Goal: Transaction & Acquisition: Purchase product/service

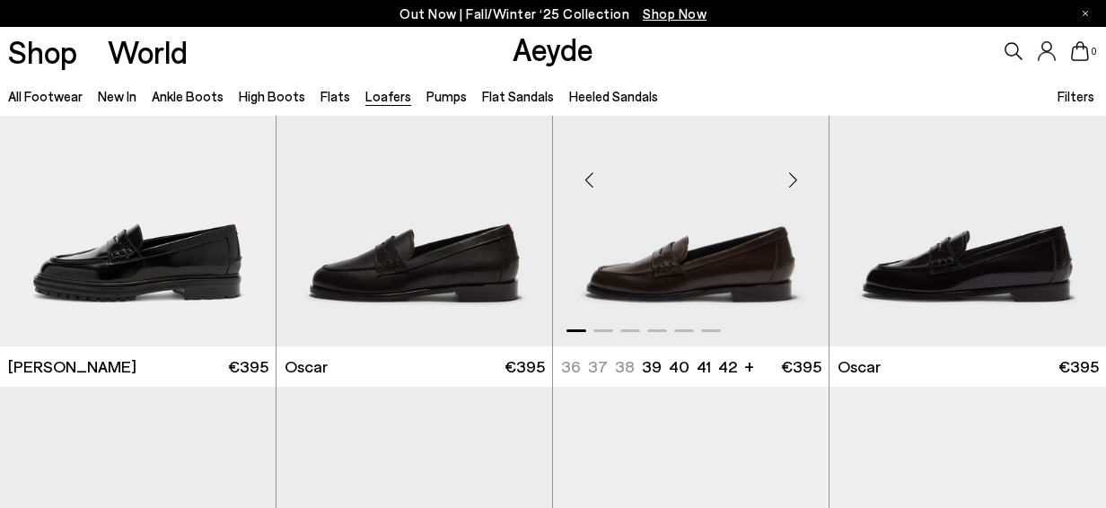
scroll to position [1293, 0]
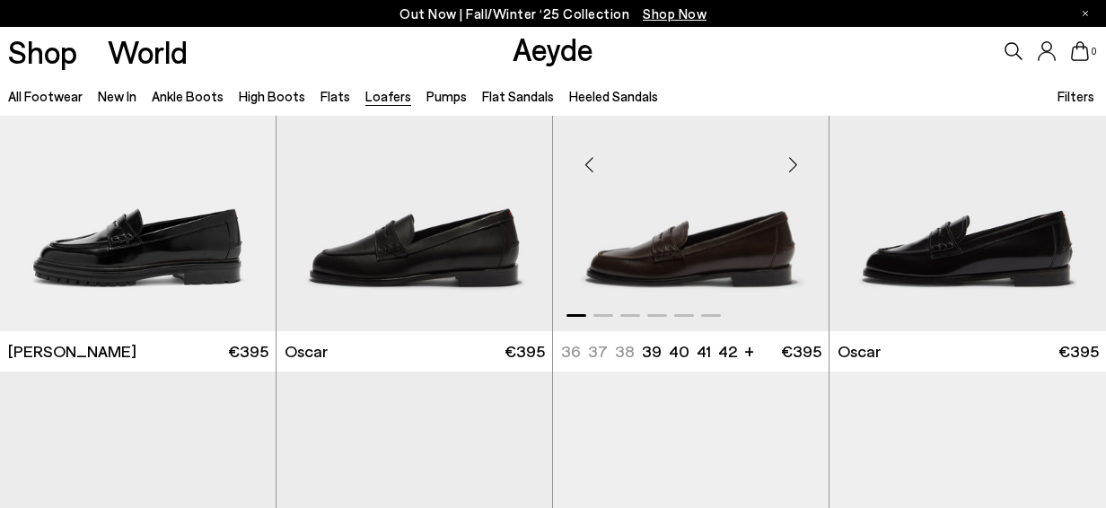
click at [801, 165] on div "Next slide" at bounding box center [793, 165] width 54 height 54
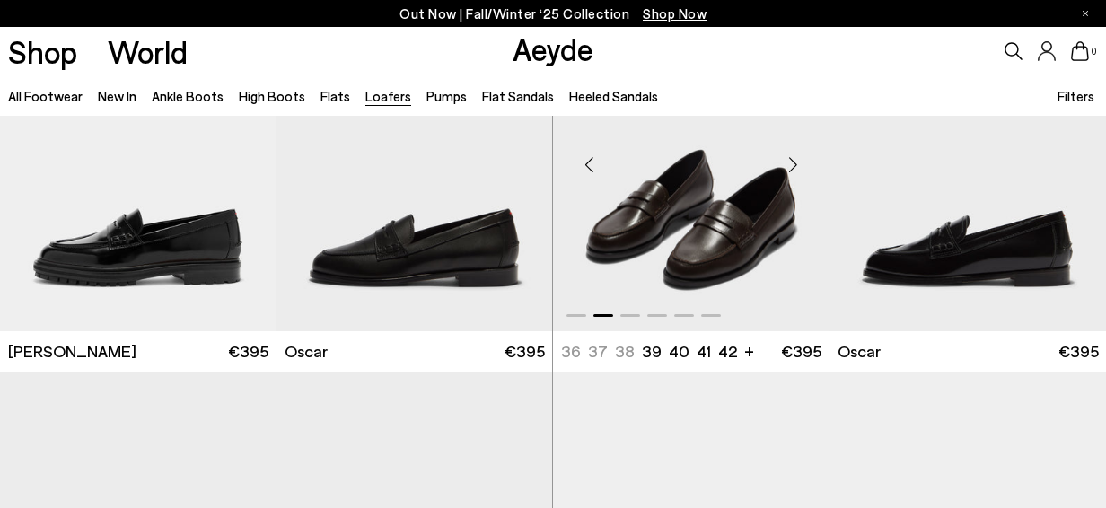
click at [801, 165] on div "Next slide" at bounding box center [793, 165] width 54 height 54
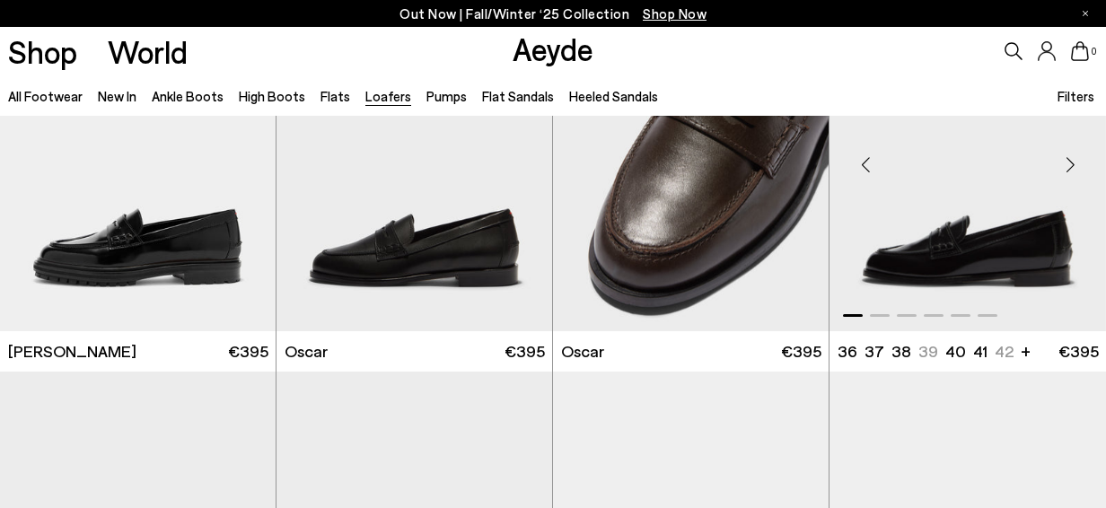
click at [1070, 164] on div "Next slide" at bounding box center [1070, 165] width 54 height 54
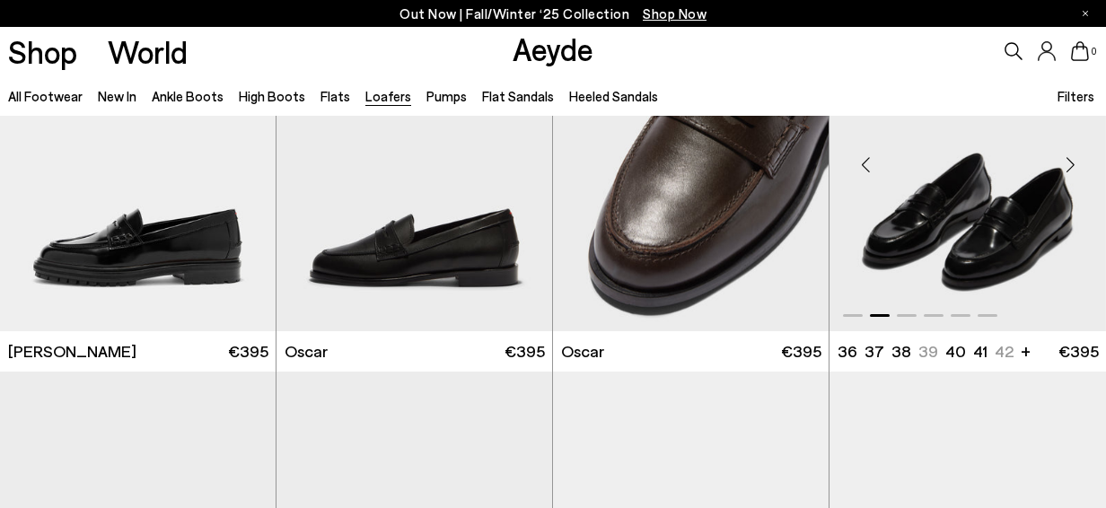
click at [1070, 164] on div "Next slide" at bounding box center [1070, 165] width 54 height 54
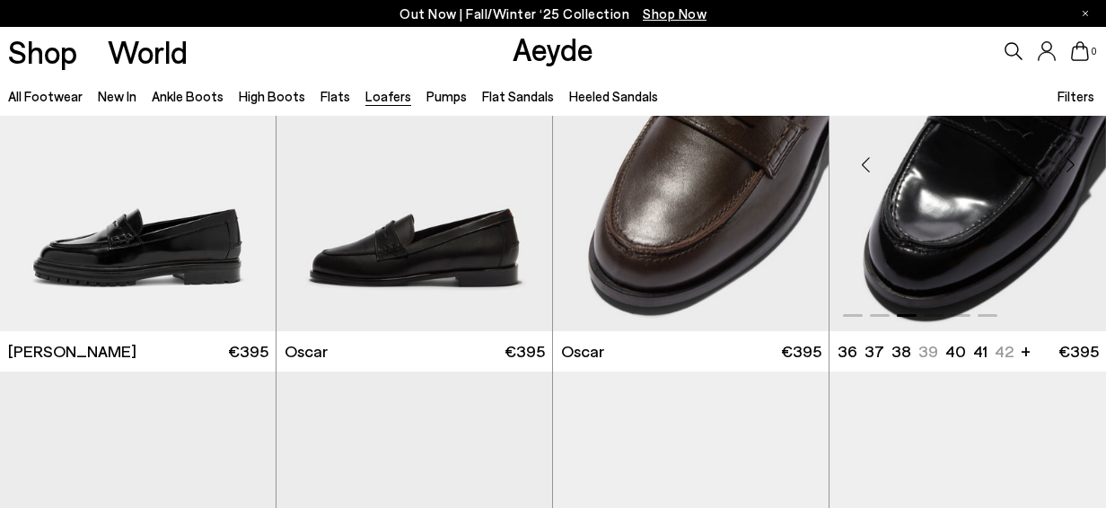
click at [1070, 164] on div "Next slide" at bounding box center [1070, 165] width 54 height 54
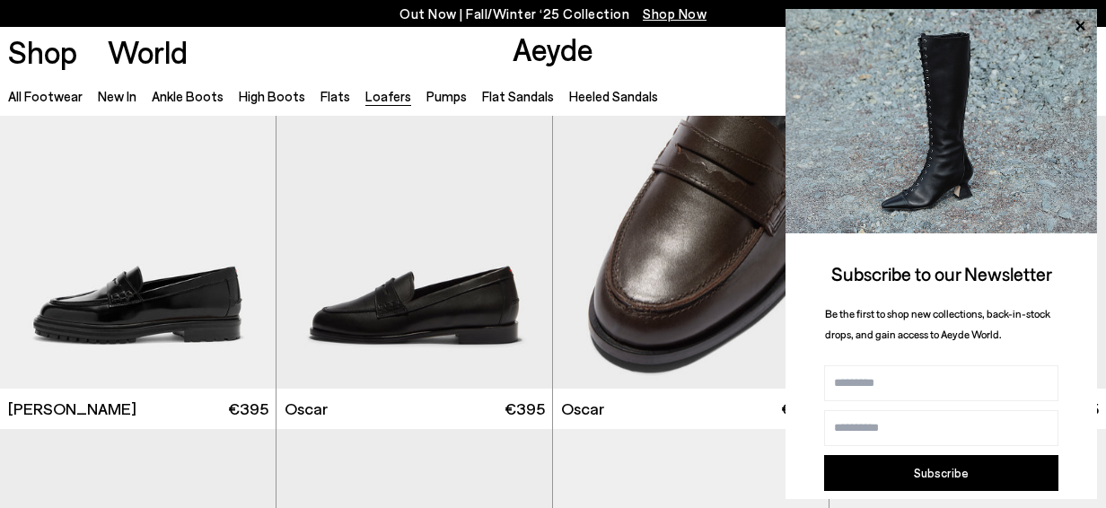
scroll to position [1234, 0]
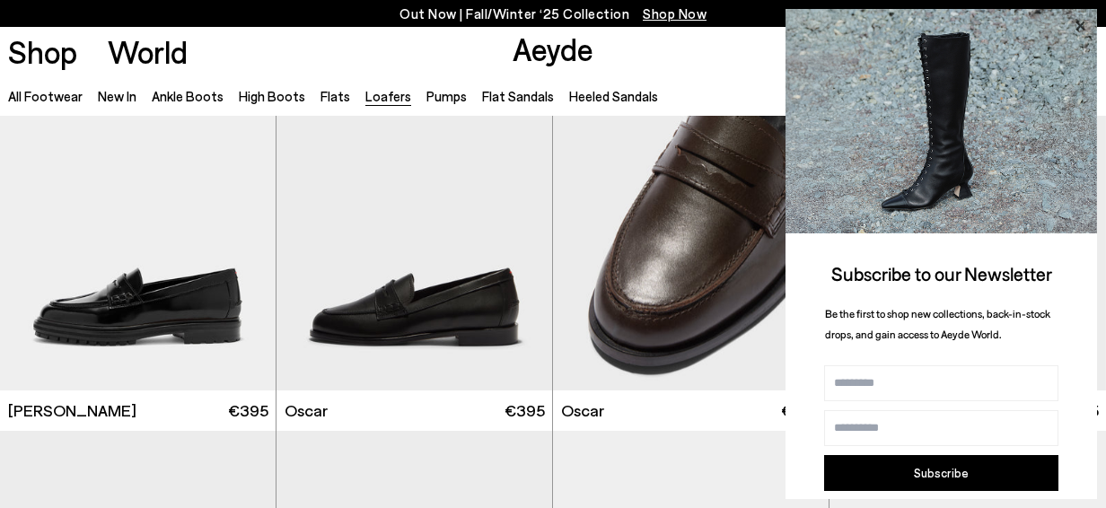
click at [1080, 25] on icon at bounding box center [1080, 26] width 9 height 9
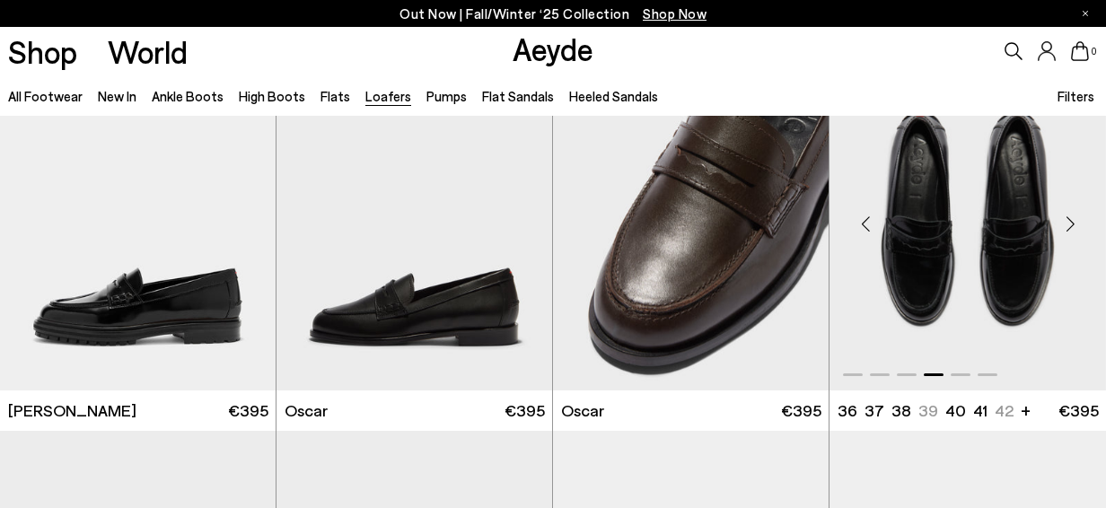
click at [1070, 222] on div "Next slide" at bounding box center [1070, 225] width 54 height 54
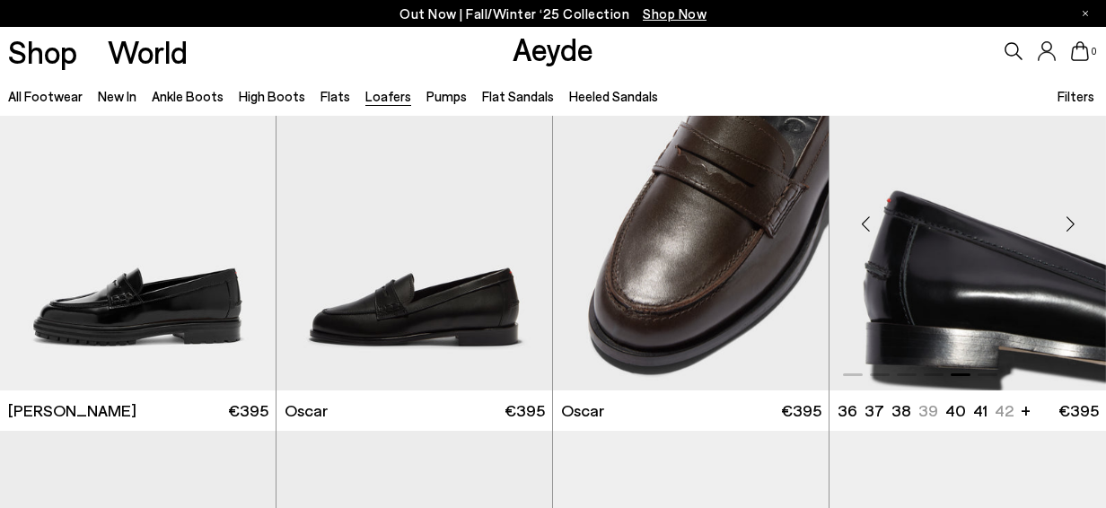
click at [1070, 222] on div "Next slide" at bounding box center [1070, 225] width 54 height 54
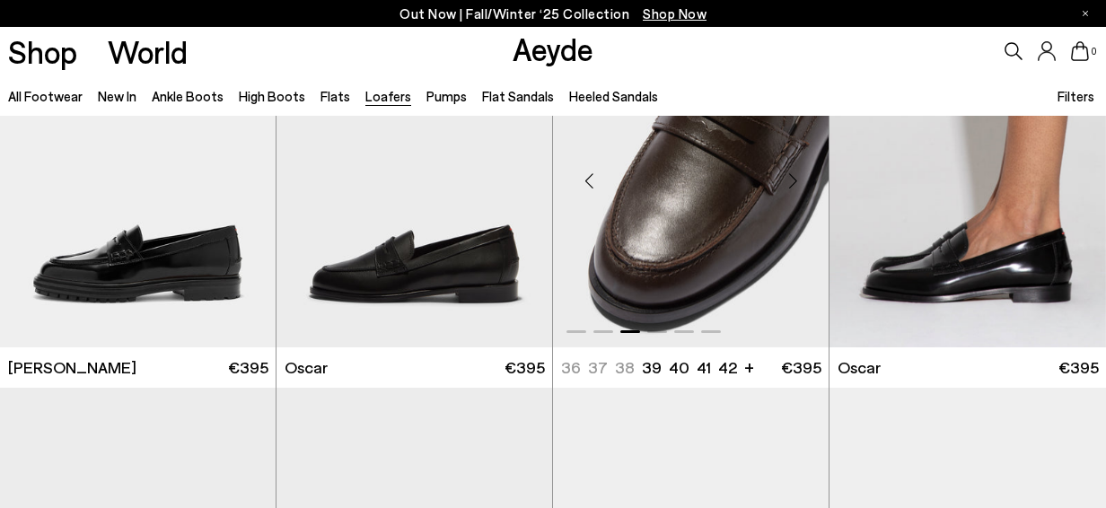
scroll to position [1262, 0]
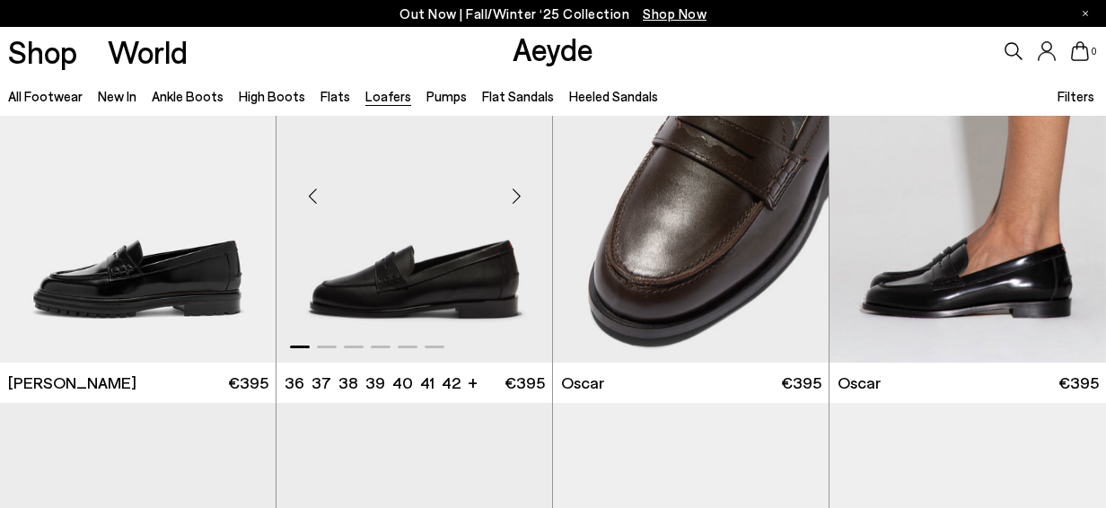
click at [518, 199] on div "Next slide" at bounding box center [516, 197] width 54 height 54
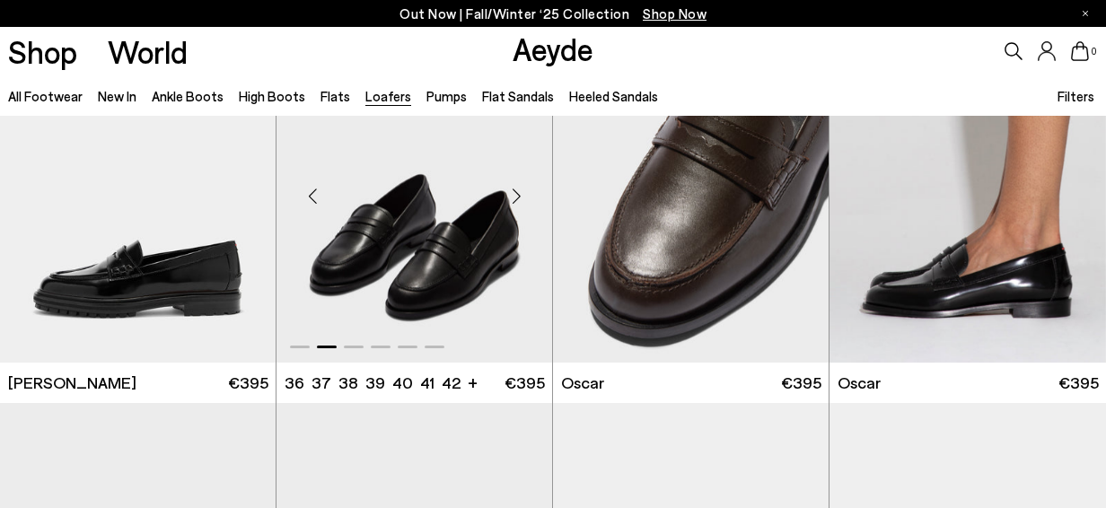
click at [518, 199] on div "Next slide" at bounding box center [516, 197] width 54 height 54
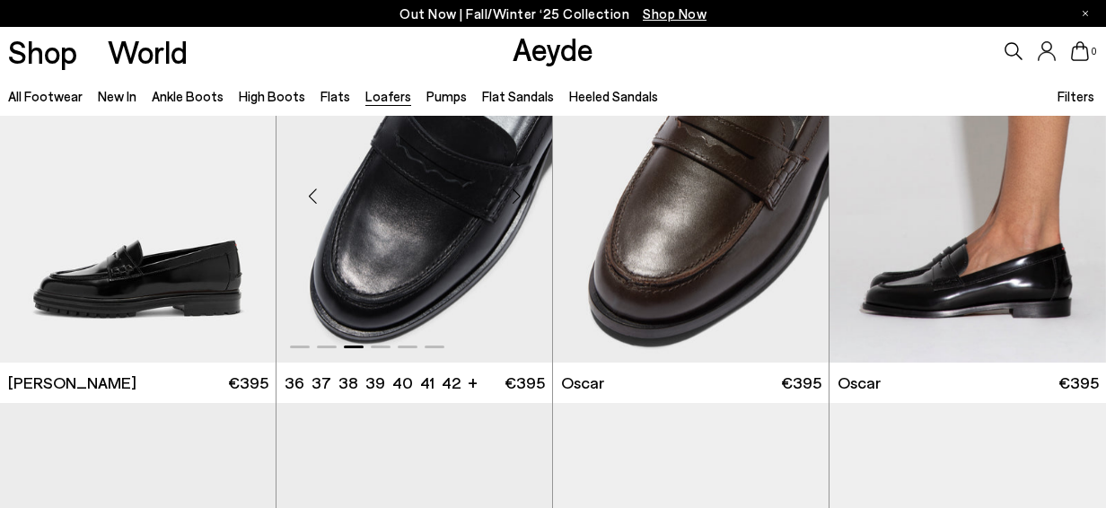
click at [518, 199] on div "Next slide" at bounding box center [516, 197] width 54 height 54
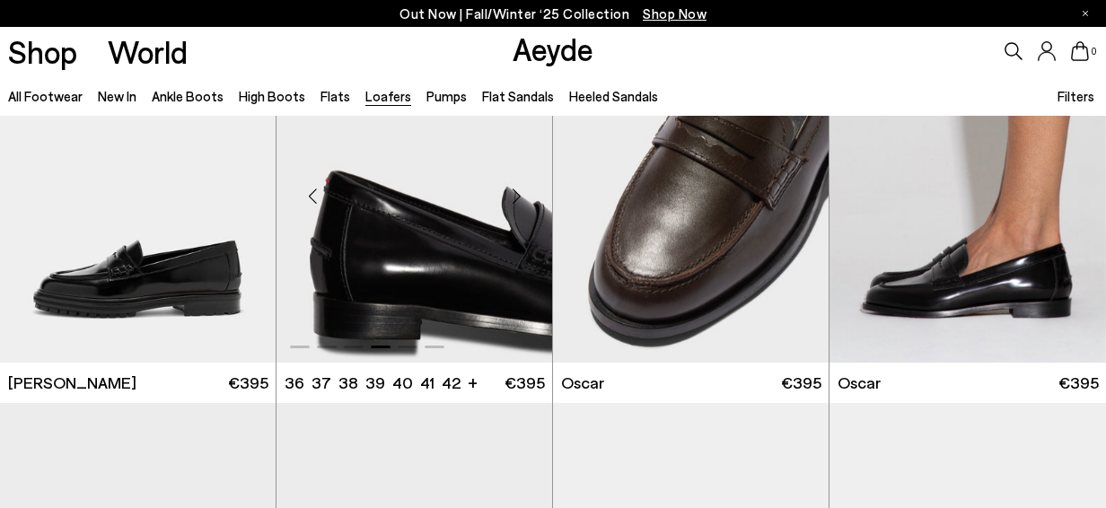
click at [518, 199] on div "Next slide" at bounding box center [516, 197] width 54 height 54
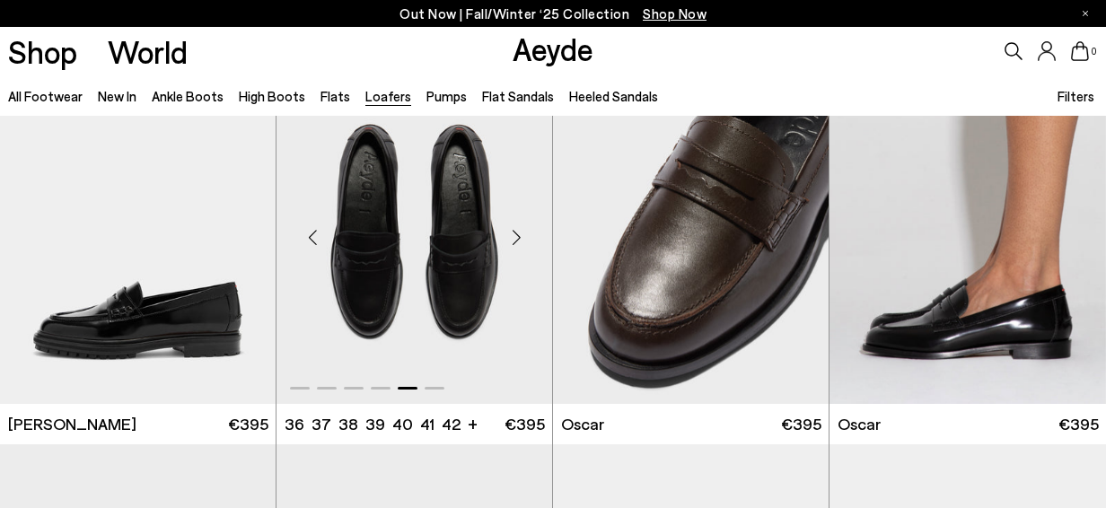
scroll to position [1218, 0]
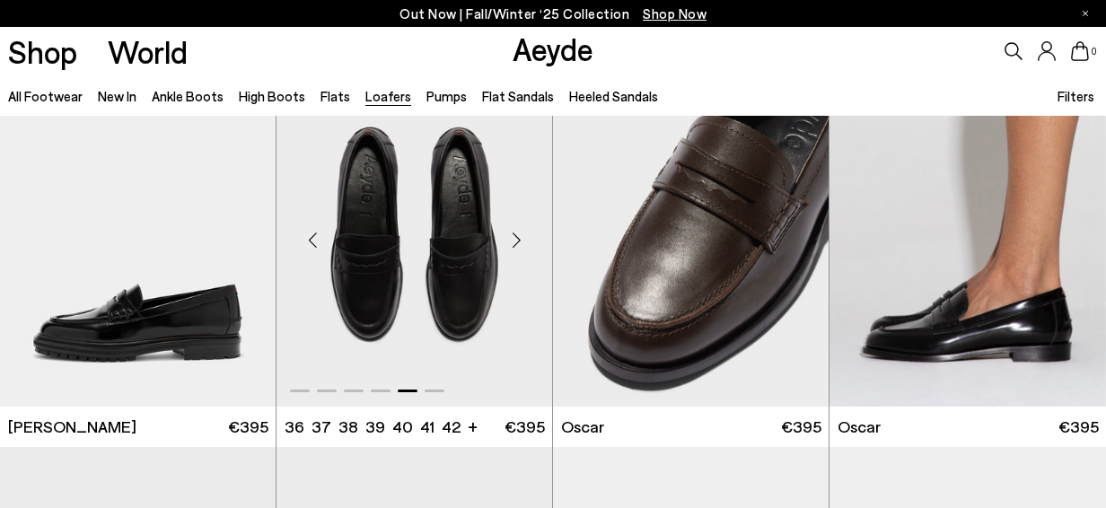
click at [520, 234] on div "Next slide" at bounding box center [516, 241] width 54 height 54
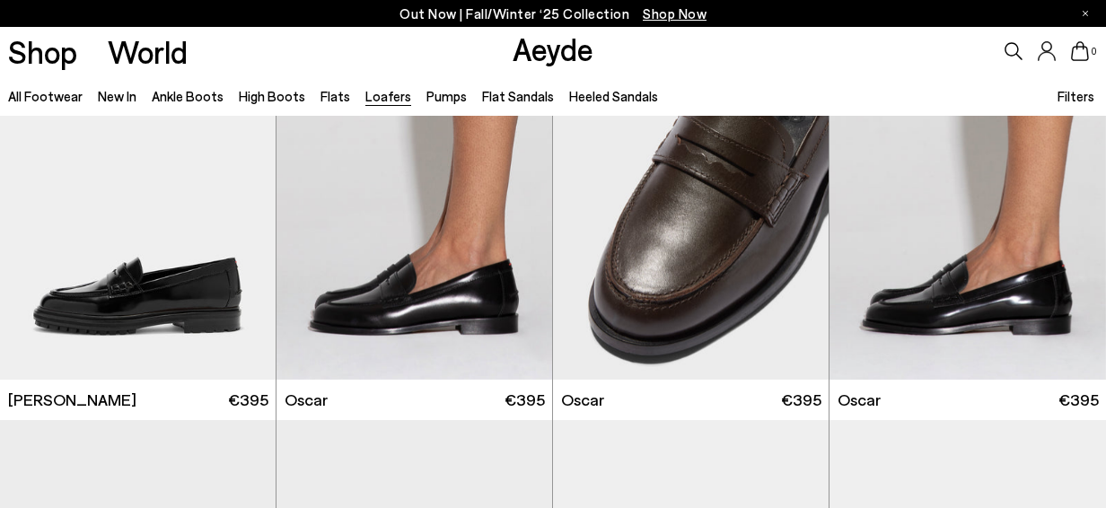
scroll to position [1260, 0]
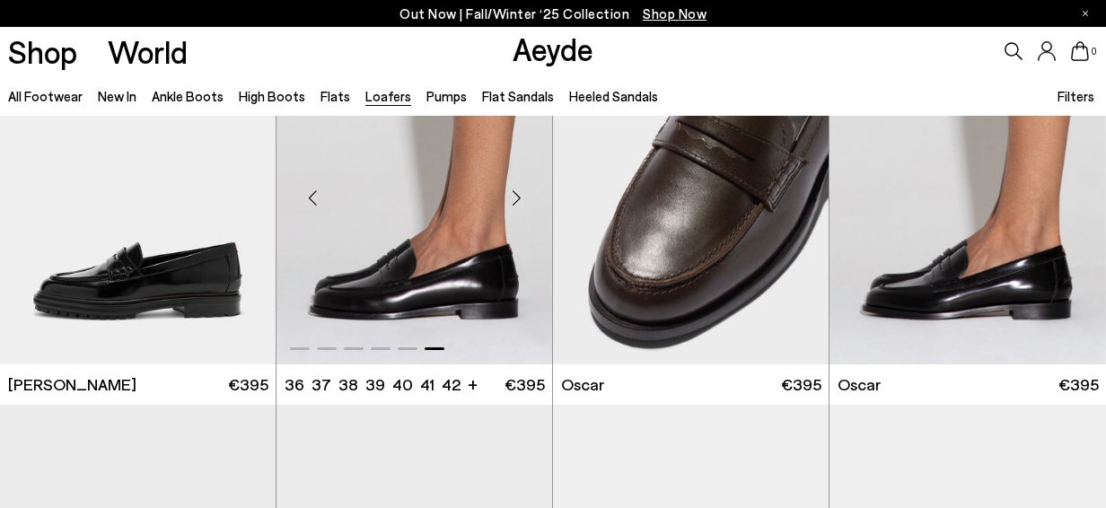
click at [462, 205] on img "6 / 6" at bounding box center [415, 191] width 276 height 347
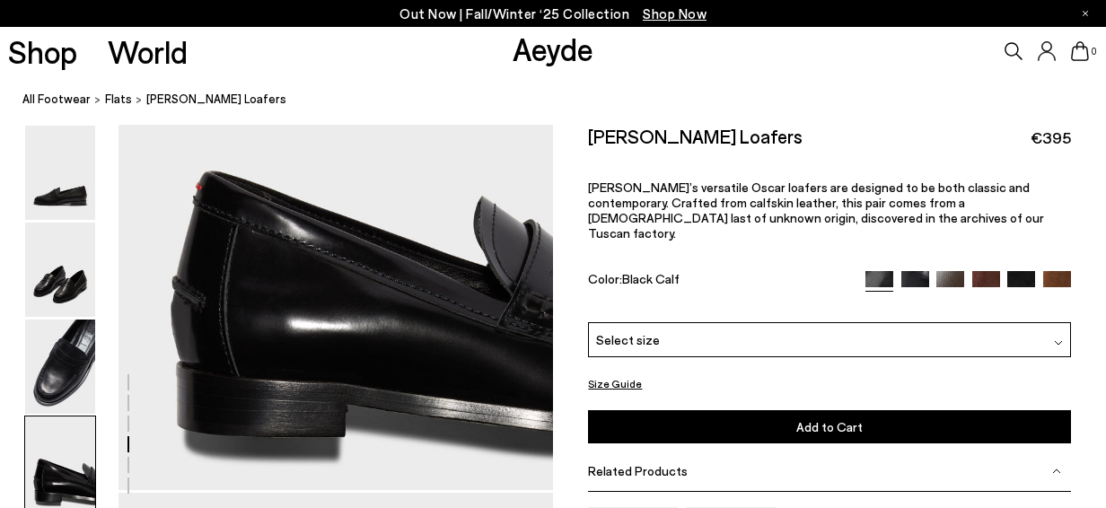
scroll to position [1585, 0]
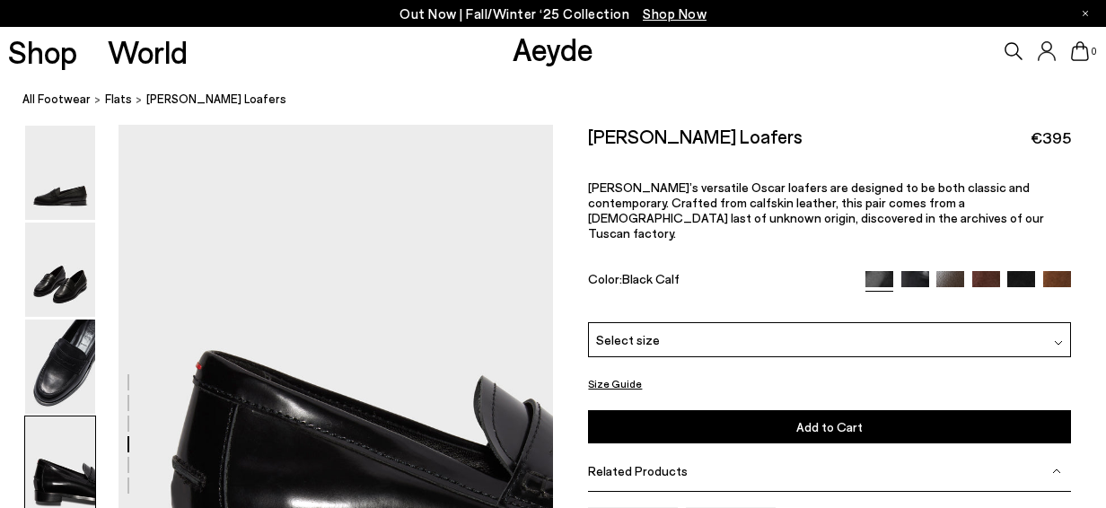
click at [911, 271] on img at bounding box center [916, 285] width 28 height 28
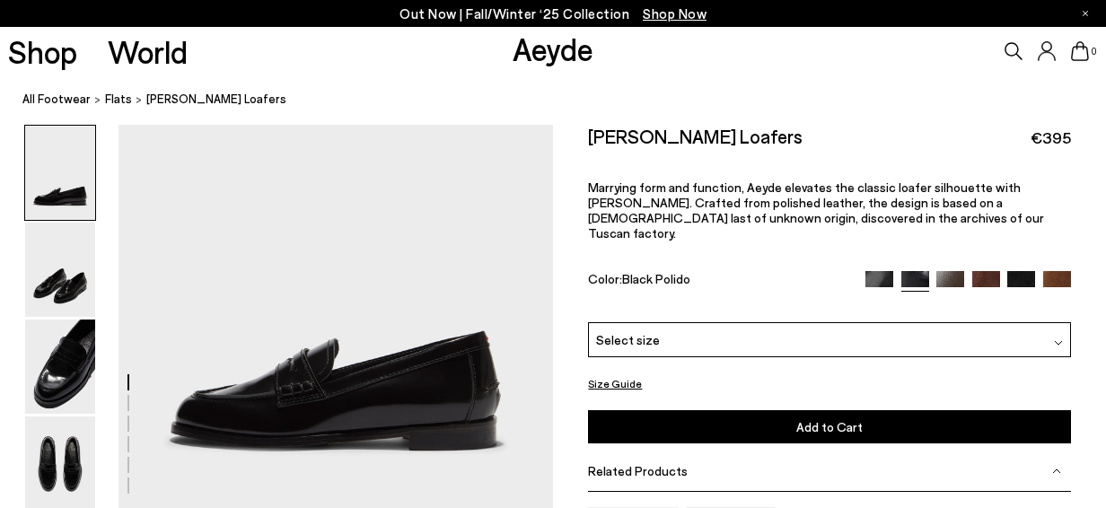
click at [951, 271] on img at bounding box center [951, 285] width 28 height 28
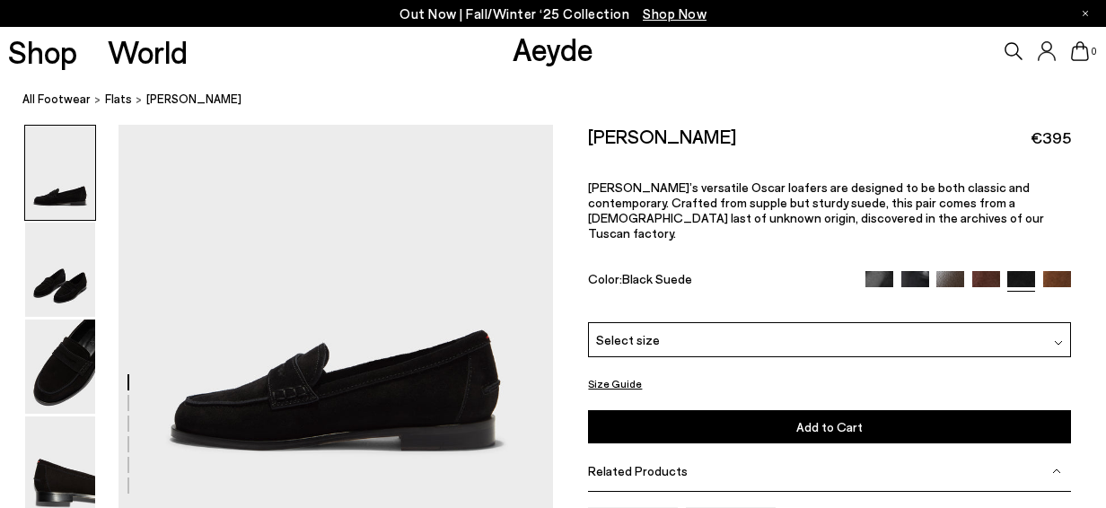
click at [1057, 271] on img at bounding box center [1057, 285] width 28 height 28
